Goal: Find specific page/section: Find specific page/section

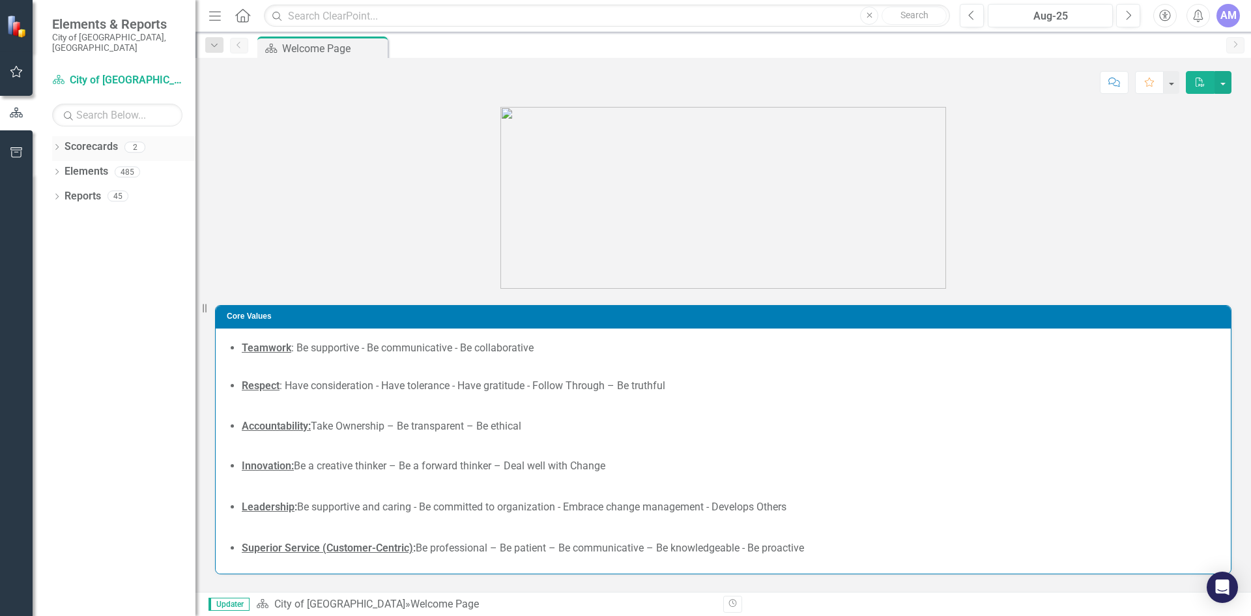
click at [57, 144] on icon at bounding box center [56, 147] width 3 height 6
click at [60, 168] on icon "Dropdown" at bounding box center [64, 172] width 10 height 8
click at [110, 166] on link "City of [GEOGRAPHIC_DATA]" at bounding box center [134, 171] width 124 height 15
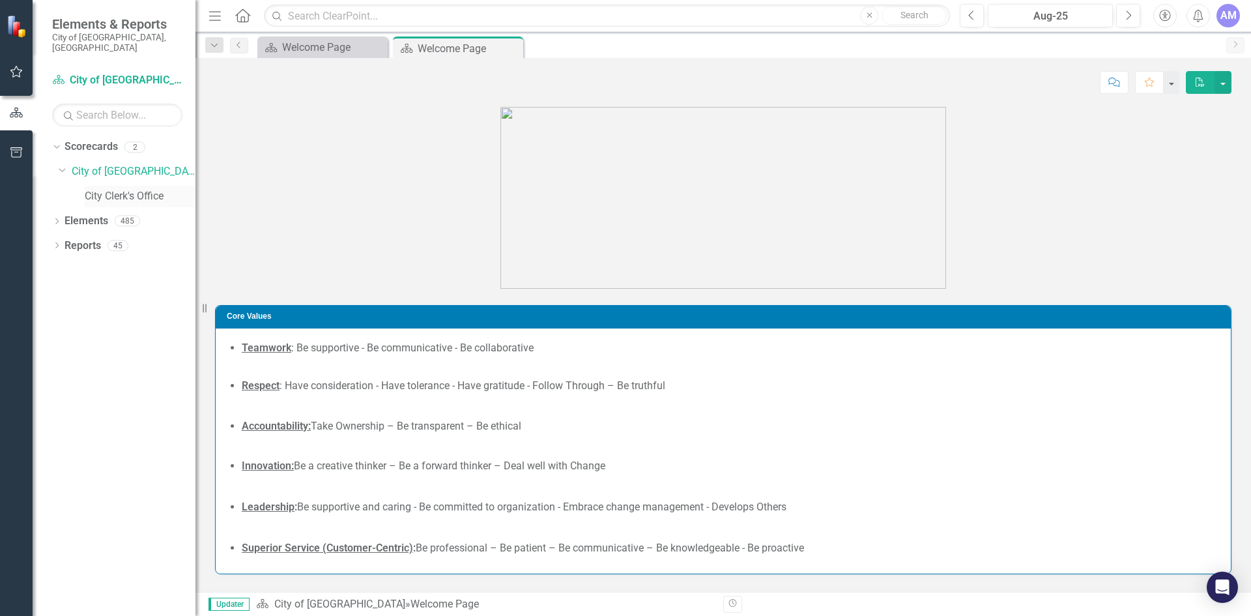
click at [115, 189] on link "City Clerk's Office" at bounding box center [140, 196] width 111 height 15
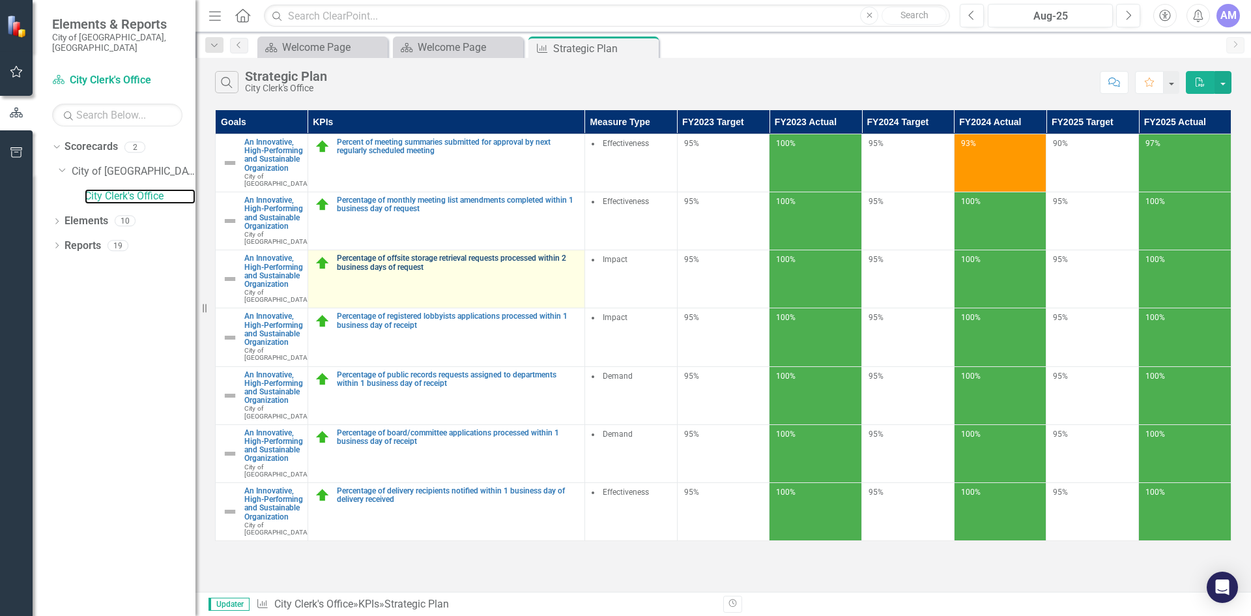
scroll to position [22, 0]
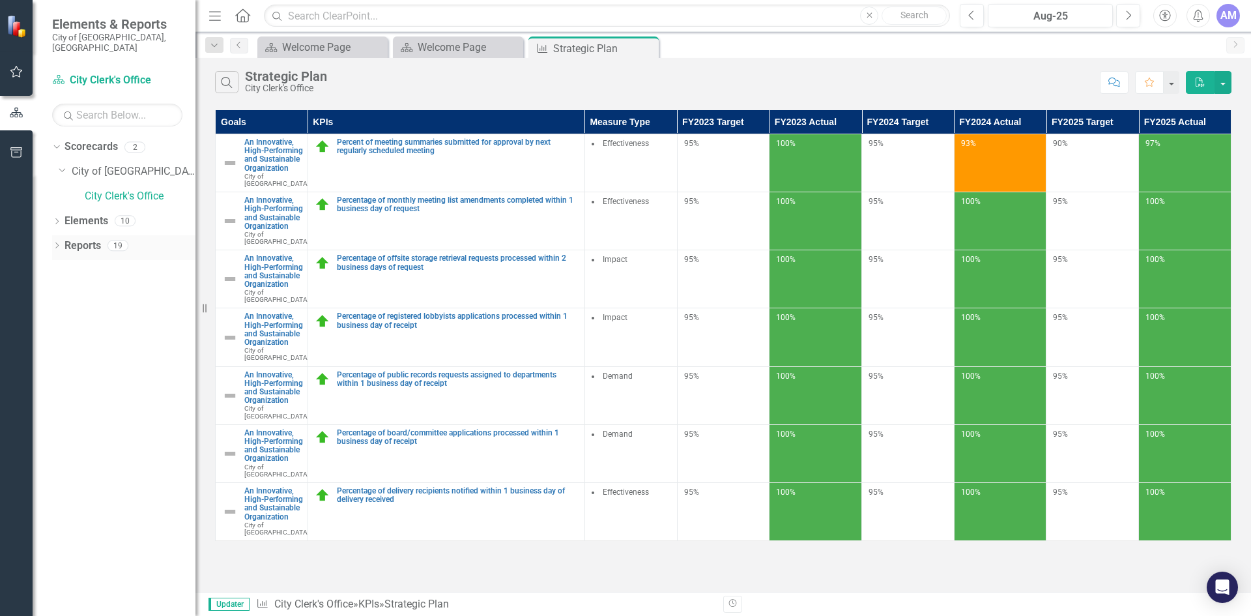
click at [55, 243] on icon "Dropdown" at bounding box center [56, 246] width 9 height 7
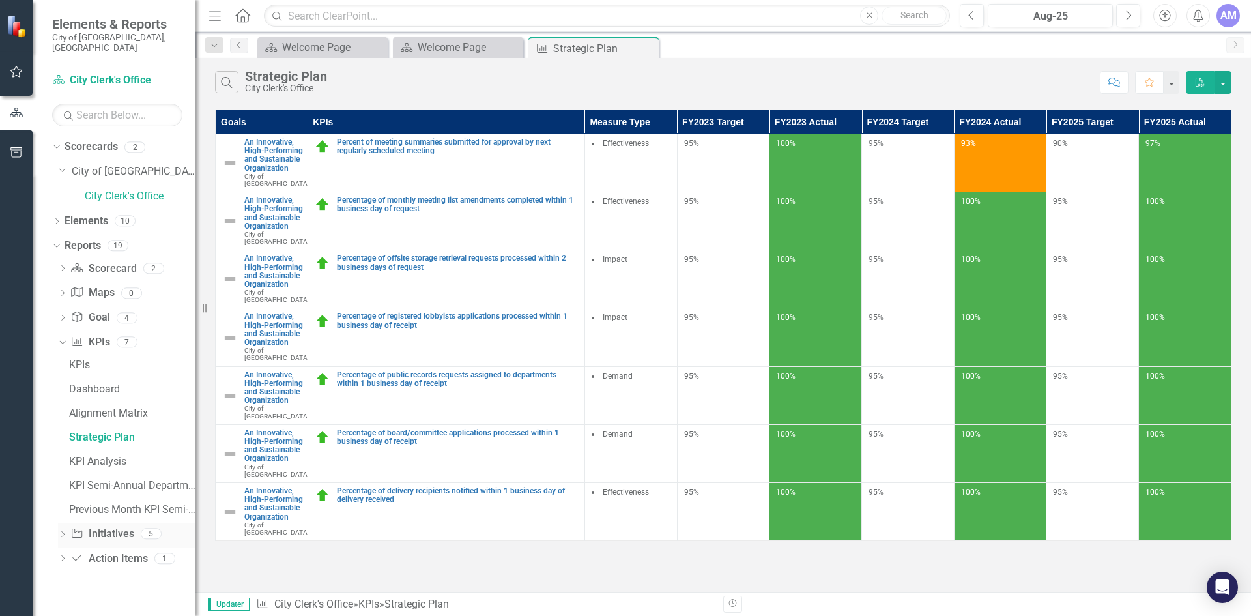
click at [112, 527] on link "Initiative Initiatives" at bounding box center [101, 534] width 63 height 15
click at [63, 530] on div "Dropdown" at bounding box center [62, 535] width 9 height 11
click at [101, 384] on div "Initiatives" at bounding box center [132, 390] width 126 height 12
